Goal: Task Accomplishment & Management: Use online tool/utility

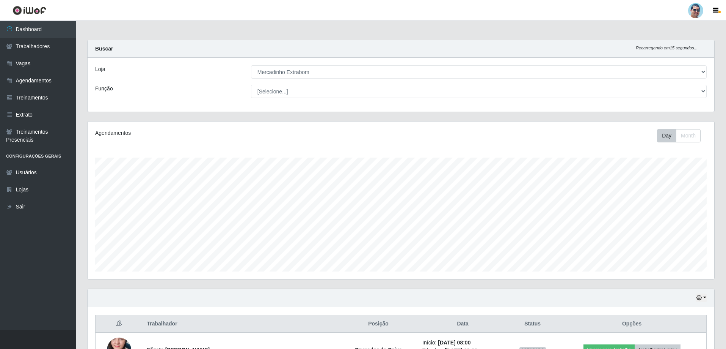
select select "175"
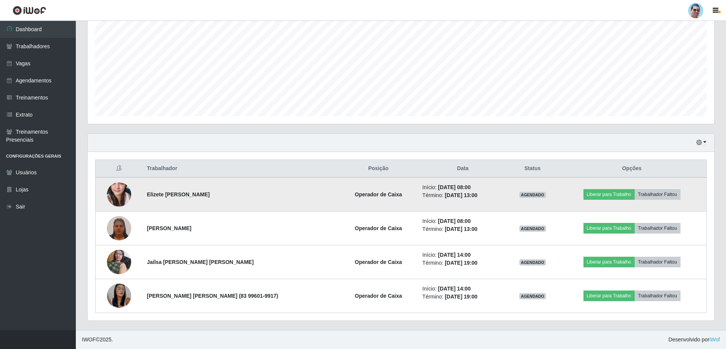
scroll to position [157, 627]
click at [614, 194] on button "Liberar para Trabalho" at bounding box center [609, 194] width 51 height 11
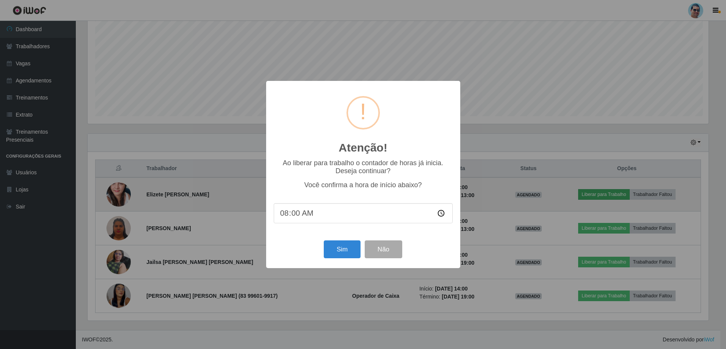
scroll to position [157, 623]
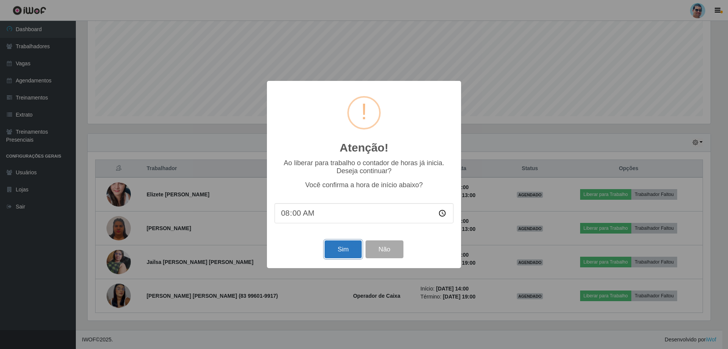
click at [345, 250] on button "Sim" at bounding box center [343, 249] width 37 height 18
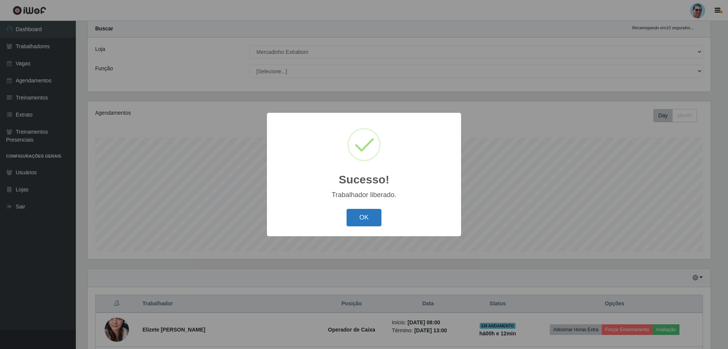
click at [375, 221] on button "OK" at bounding box center [364, 218] width 35 height 18
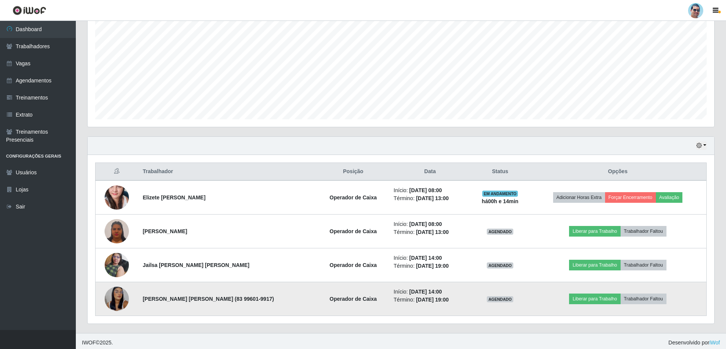
scroll to position [155, 0]
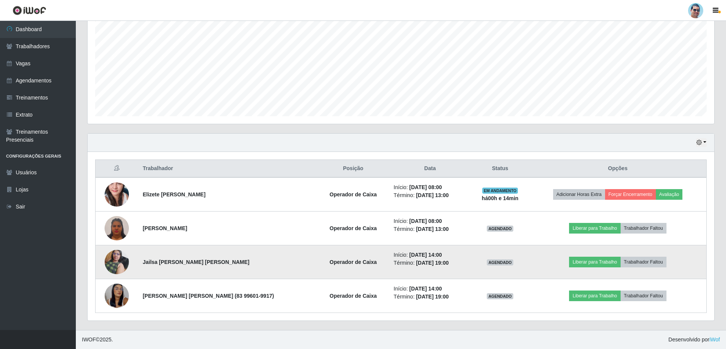
click at [116, 267] on img at bounding box center [117, 261] width 24 height 32
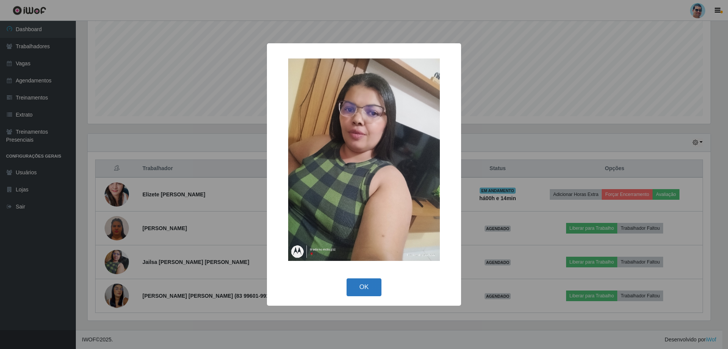
click at [361, 288] on button "OK" at bounding box center [364, 287] width 35 height 18
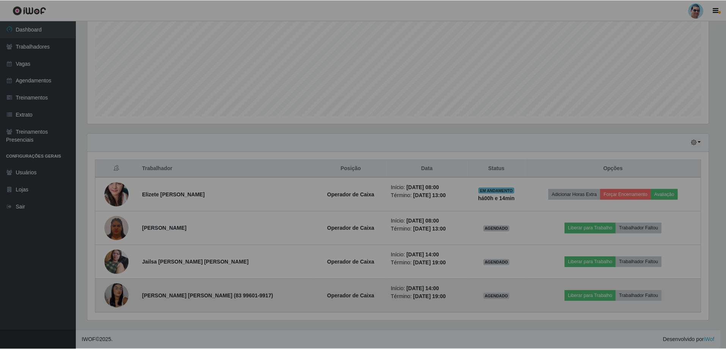
scroll to position [157, 627]
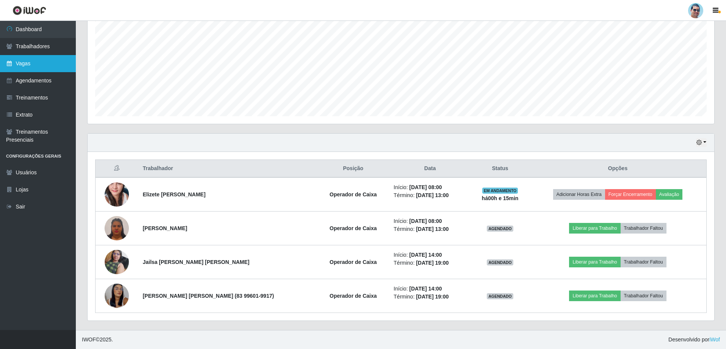
click at [61, 67] on link "Vagas" at bounding box center [38, 63] width 76 height 17
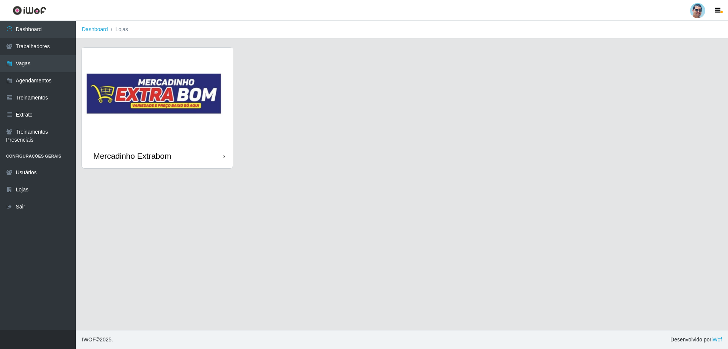
click at [218, 138] on img at bounding box center [157, 96] width 151 height 96
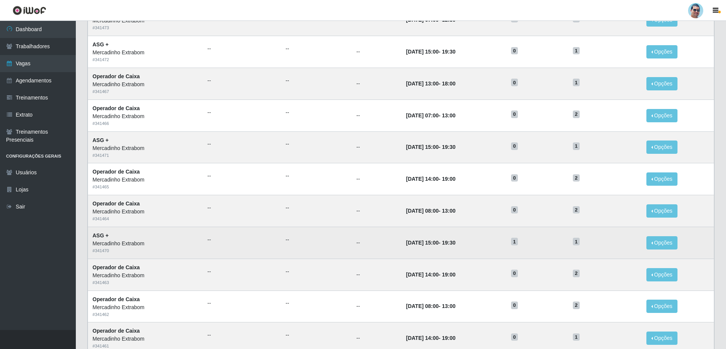
scroll to position [67, 0]
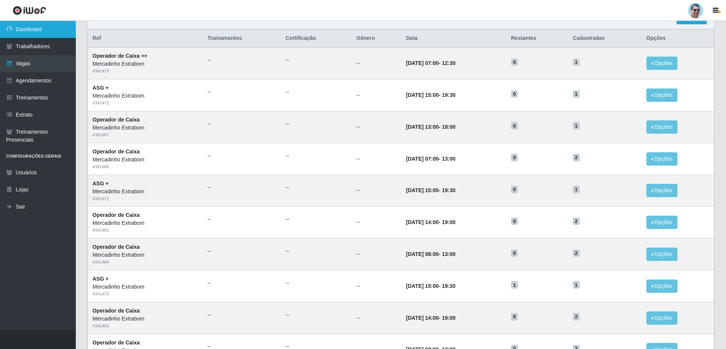
click at [31, 33] on link "Dashboard" at bounding box center [38, 29] width 76 height 17
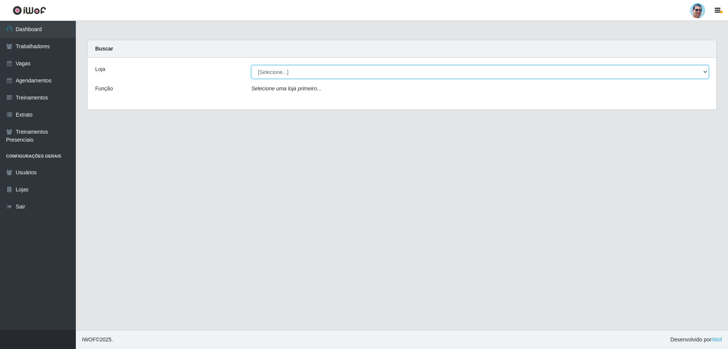
click at [274, 73] on select "[Selecione...] Mercadinho Extrabom" at bounding box center [481, 71] width 458 height 13
select select "175"
click at [252, 65] on select "[Selecione...] Mercadinho Extrabom" at bounding box center [481, 71] width 458 height 13
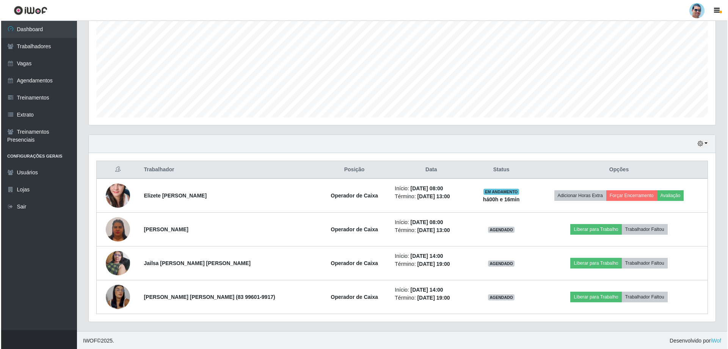
scroll to position [155, 0]
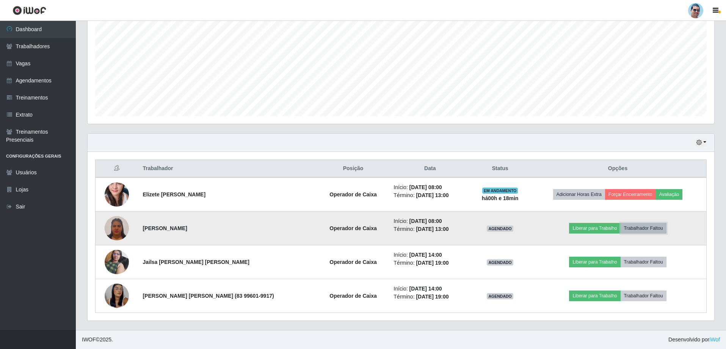
click at [660, 228] on button "Trabalhador Faltou" at bounding box center [644, 228] width 46 height 11
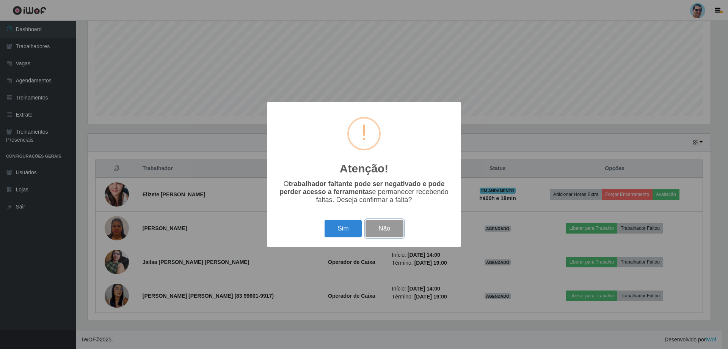
click at [392, 227] on button "Não" at bounding box center [385, 229] width 38 height 18
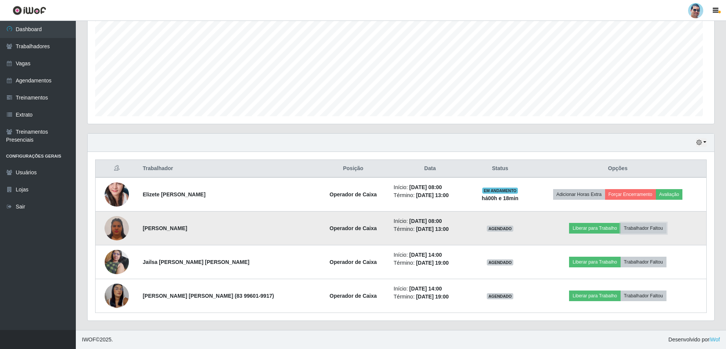
scroll to position [157, 627]
click at [663, 228] on button "Trabalhador Faltou" at bounding box center [644, 228] width 46 height 11
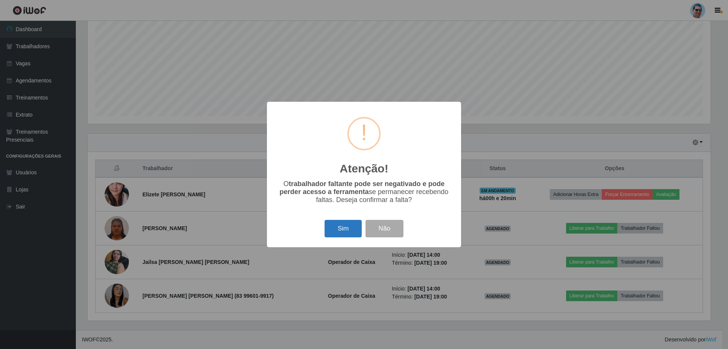
click at [352, 225] on button "Sim" at bounding box center [343, 229] width 37 height 18
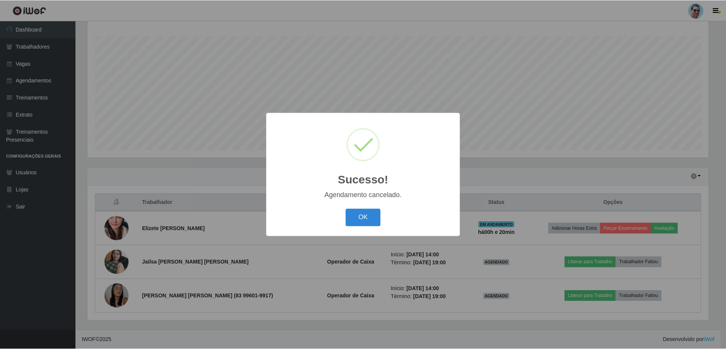
scroll to position [121, 0]
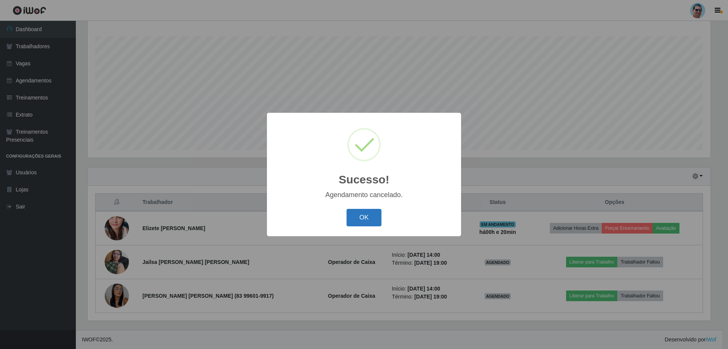
click at [373, 216] on button "OK" at bounding box center [364, 218] width 35 height 18
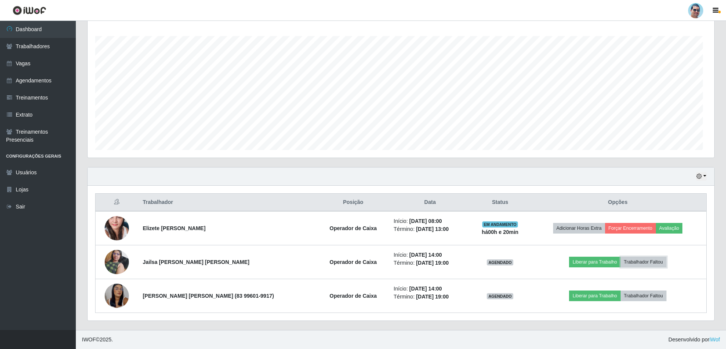
scroll to position [157, 627]
